Goal: Information Seeking & Learning: Learn about a topic

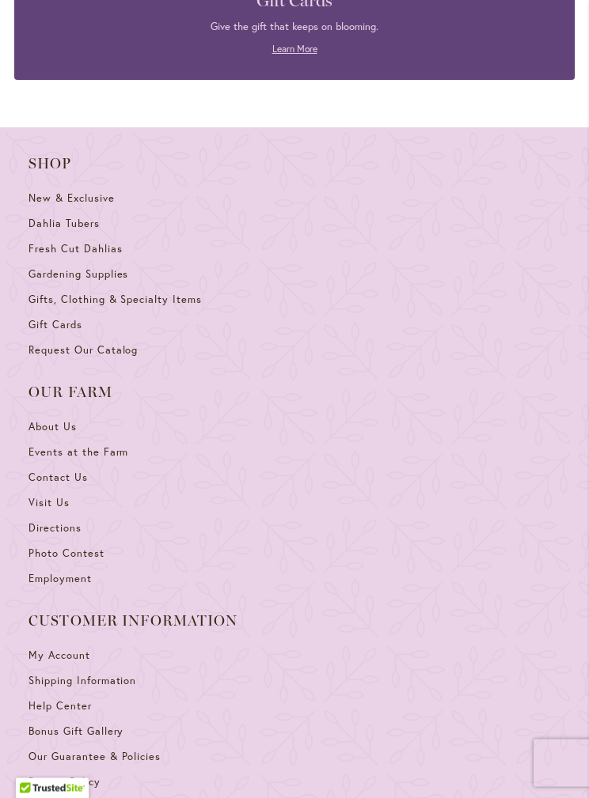
scroll to position [8228, 0]
click at [47, 521] on span "Directions" at bounding box center [54, 527] width 53 height 13
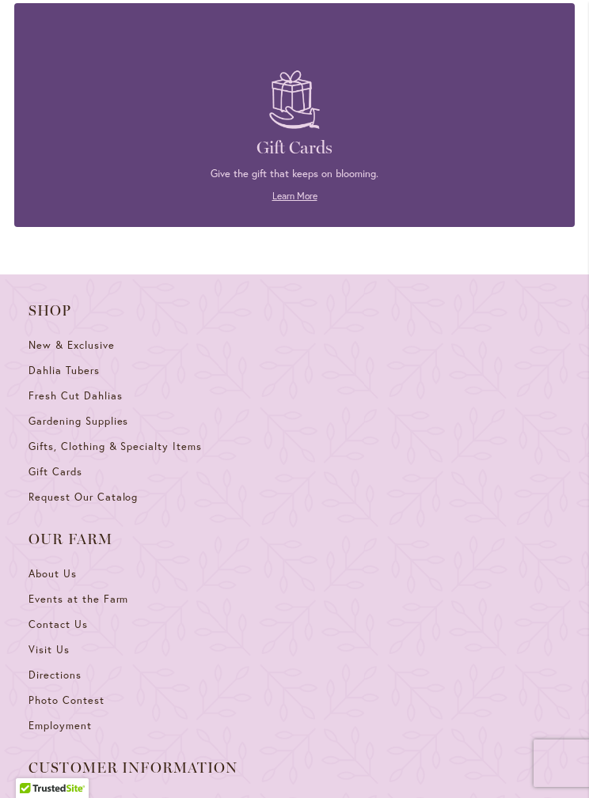
scroll to position [8077, 0]
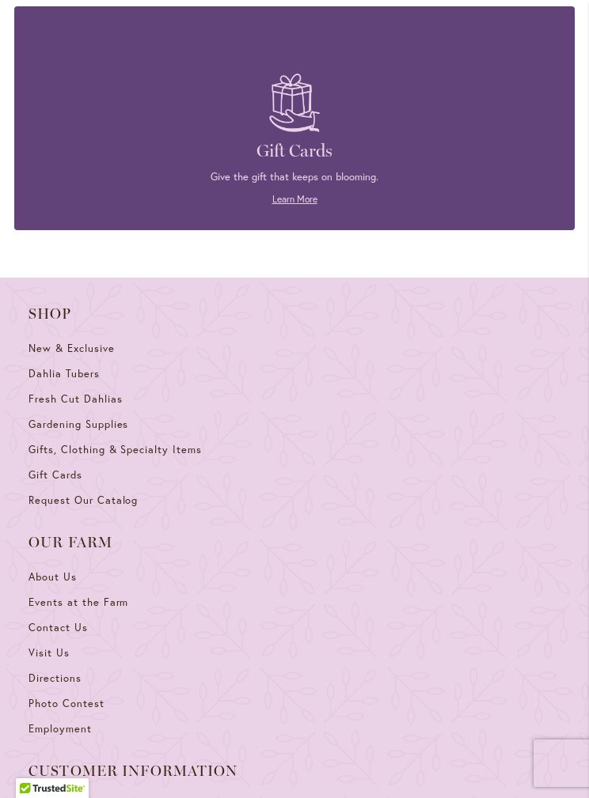
click at [55, 646] on span "Visit Us" at bounding box center [48, 652] width 41 height 13
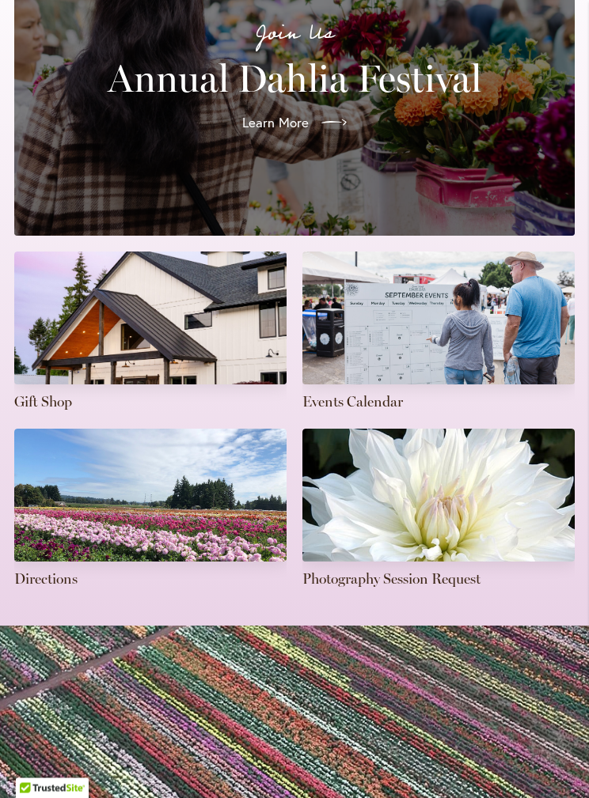
scroll to position [447, 0]
click at [424, 324] on link at bounding box center [438, 332] width 272 height 161
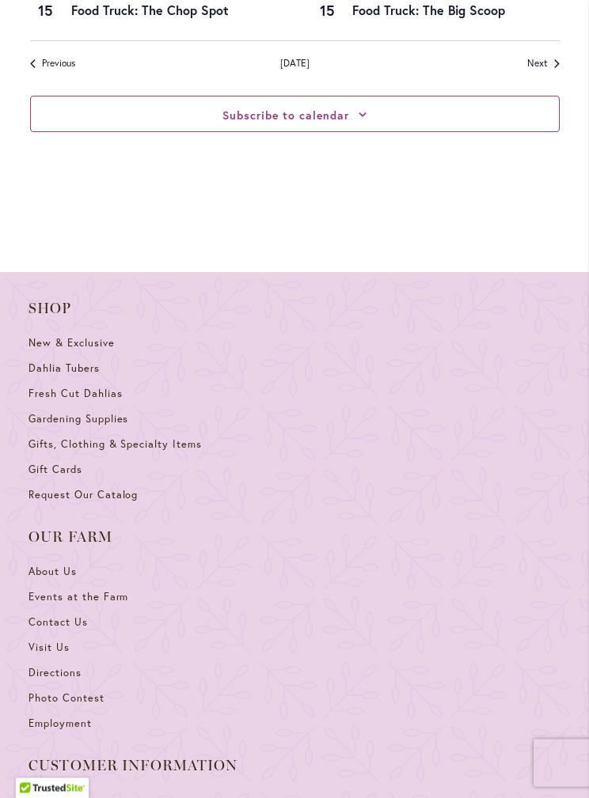
scroll to position [2617, 0]
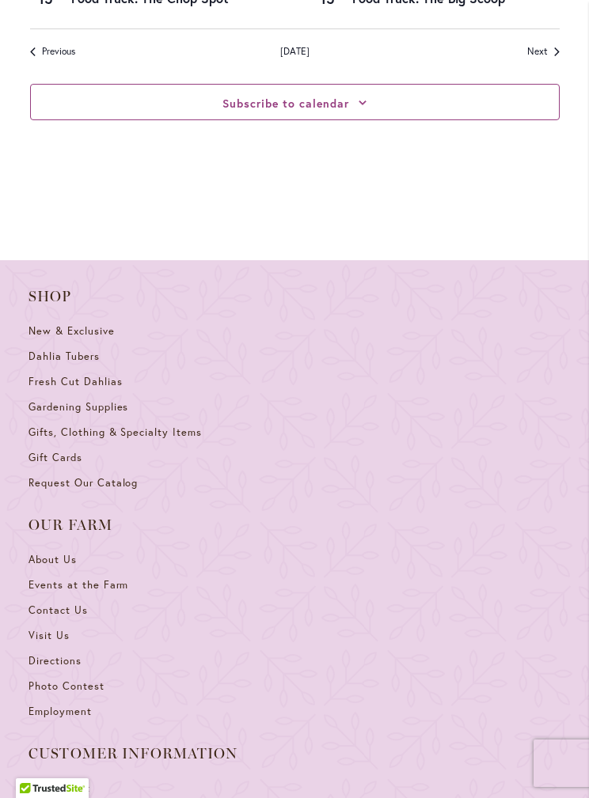
click at [55, 553] on span "About Us" at bounding box center [52, 559] width 48 height 13
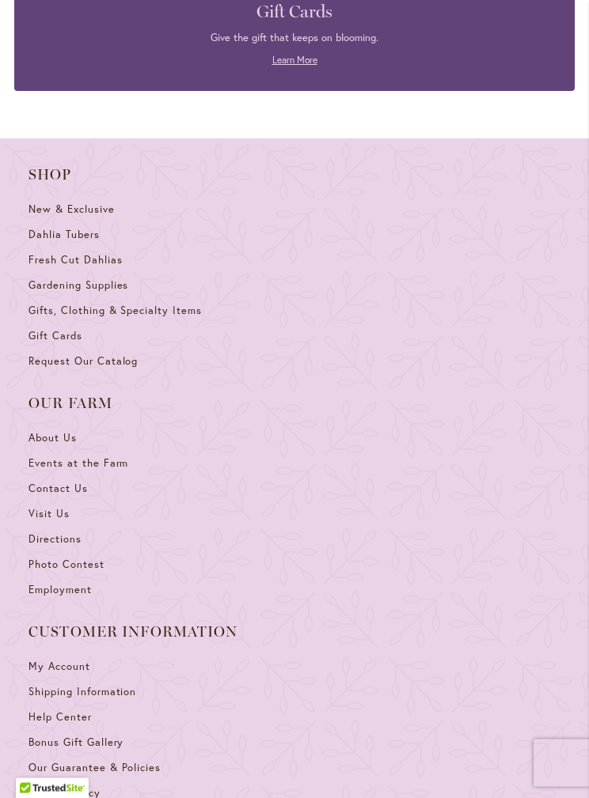
scroll to position [2606, 0]
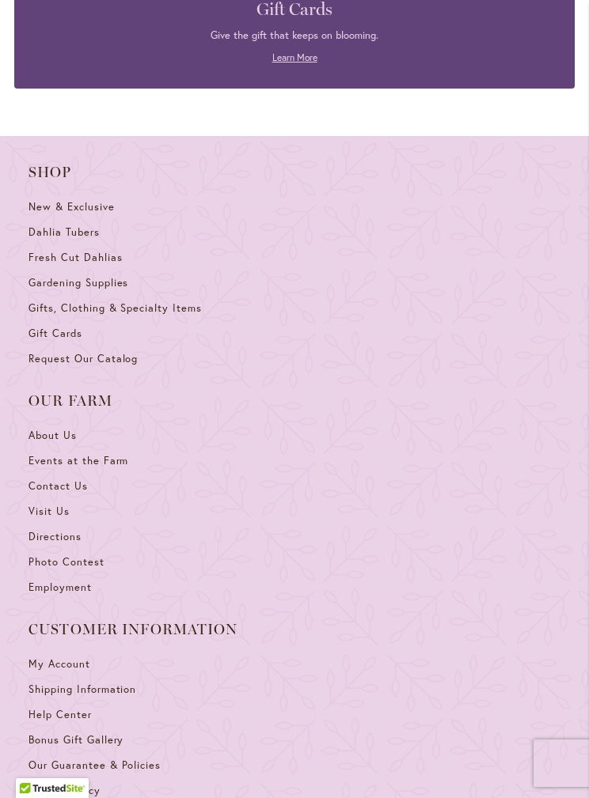
click at [93, 454] on span "Events at the Farm" at bounding box center [78, 460] width 100 height 13
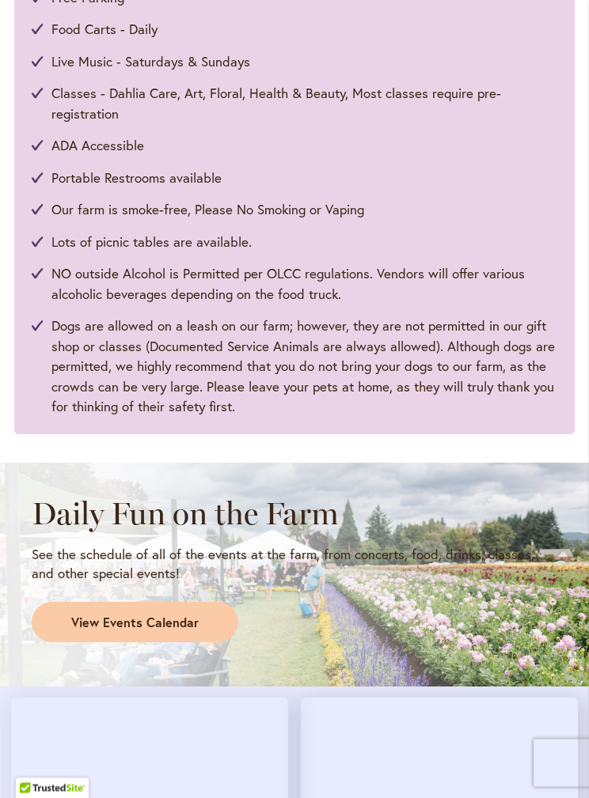
scroll to position [1026, 0]
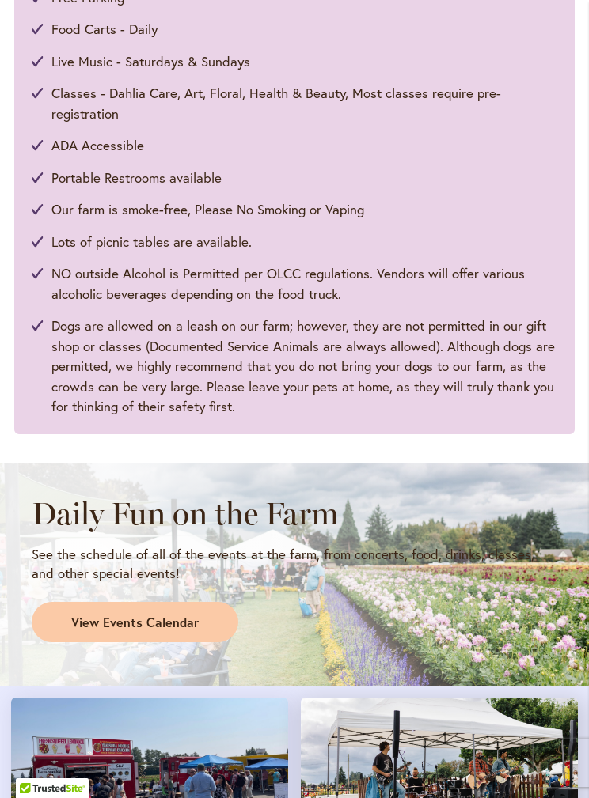
click at [141, 614] on span "View Events Calendar" at bounding box center [134, 623] width 127 height 18
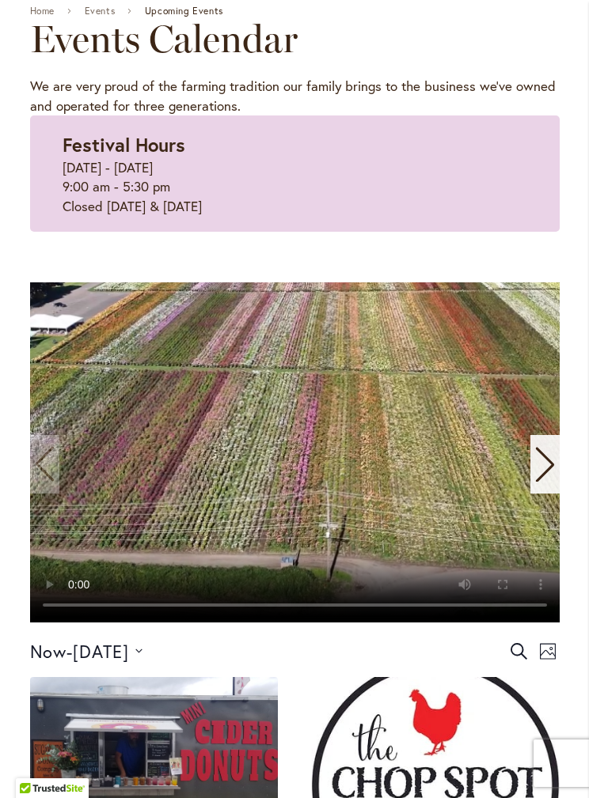
scroll to position [213, 0]
